Goal: Task Accomplishment & Management: Manage account settings

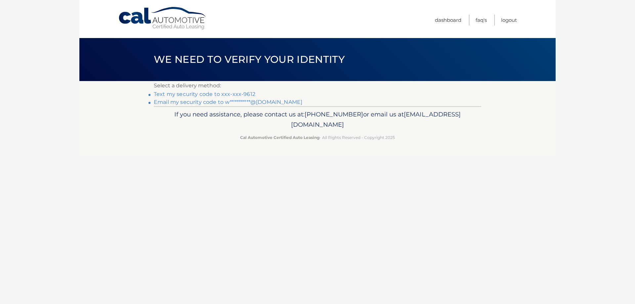
click at [212, 95] on link "Text my security code to xxx-xxx-9612" at bounding box center [205, 94] width 102 height 6
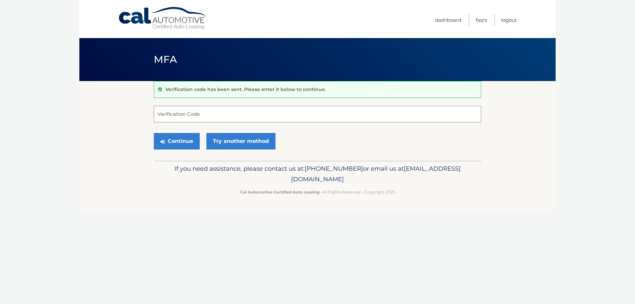
click at [222, 109] on input "Verification Code" at bounding box center [317, 114] width 327 height 17
type input "632444"
click at [191, 135] on button "Continue" at bounding box center [177, 141] width 46 height 17
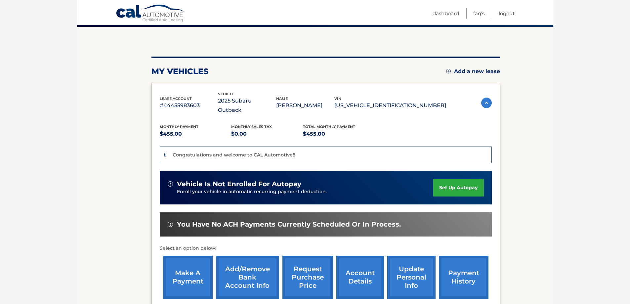
scroll to position [66, 0]
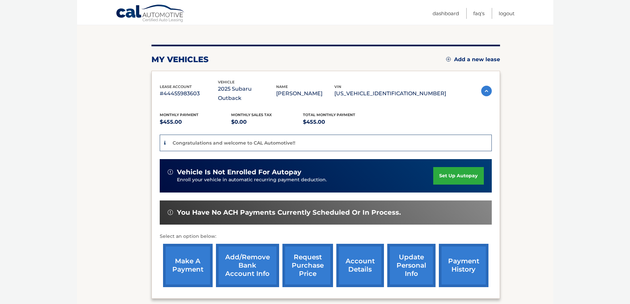
click at [369, 263] on link "account details" at bounding box center [360, 265] width 48 height 43
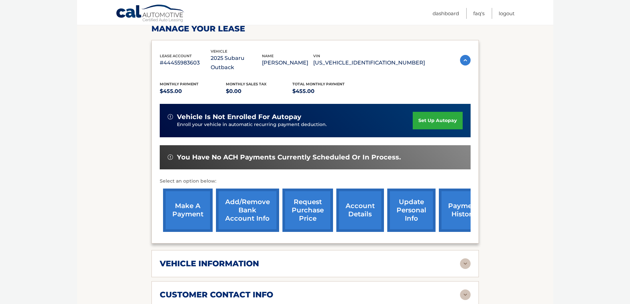
scroll to position [132, 0]
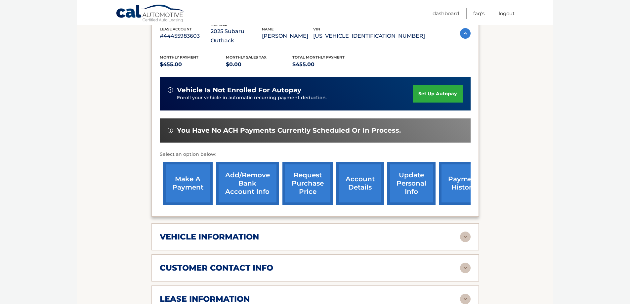
click at [245, 232] on h2 "vehicle information" at bounding box center [209, 237] width 99 height 10
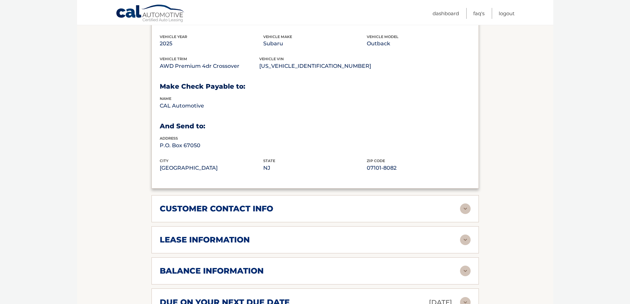
scroll to position [364, 0]
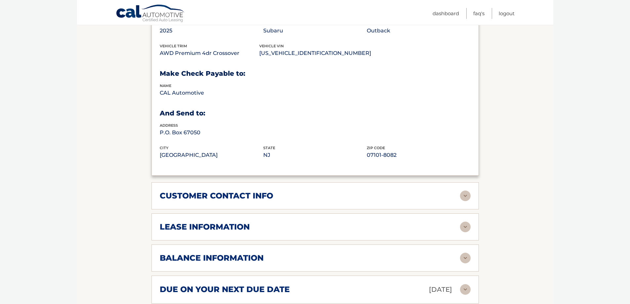
click at [212, 222] on h2 "lease information" at bounding box center [205, 227] width 90 height 10
